Goal: Task Accomplishment & Management: Complete application form

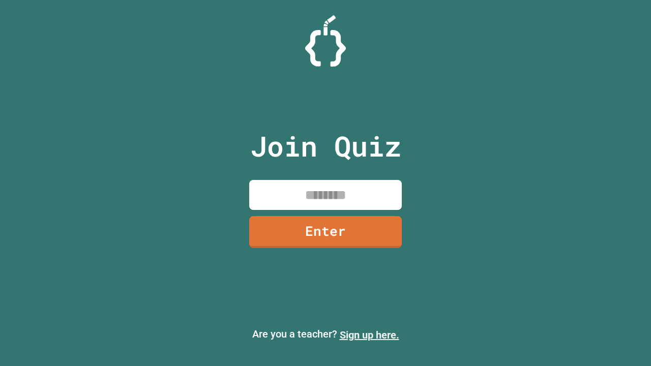
click at [369, 335] on link "Sign up here." at bounding box center [370, 335] width 60 height 12
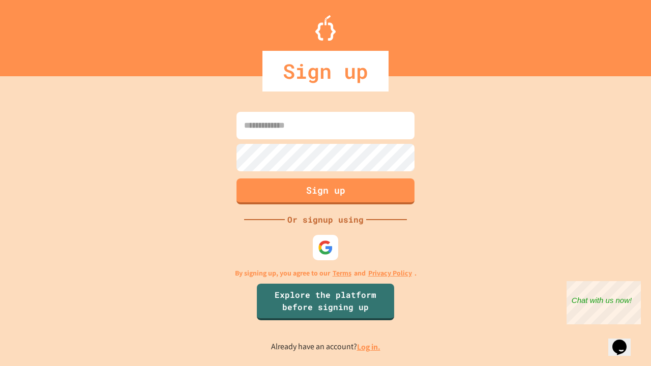
click at [369, 347] on link "Log in." at bounding box center [368, 347] width 23 height 11
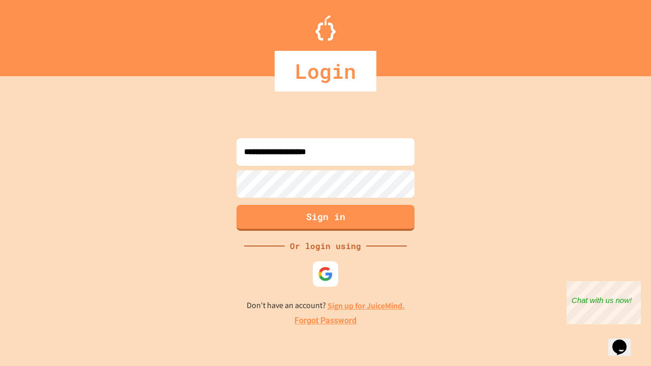
type input "**********"
